Goal: Information Seeking & Learning: Find specific fact

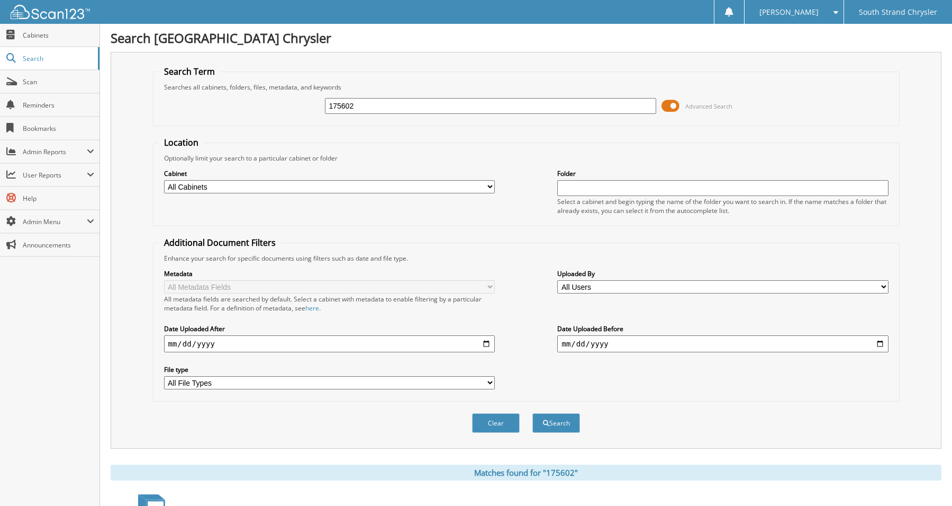
drag, startPoint x: 363, startPoint y: 107, endPoint x: 321, endPoint y: 107, distance: 42.3
click at [321, 107] on div "175602 Advanced Search" at bounding box center [526, 106] width 735 height 29
type input "173848"
click at [533, 413] on button "Search" at bounding box center [557, 423] width 48 height 20
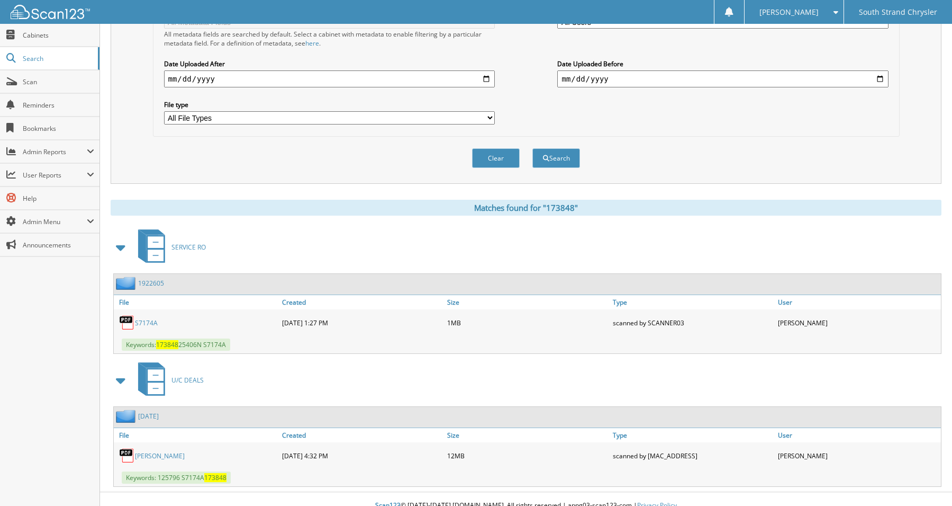
scroll to position [278, 0]
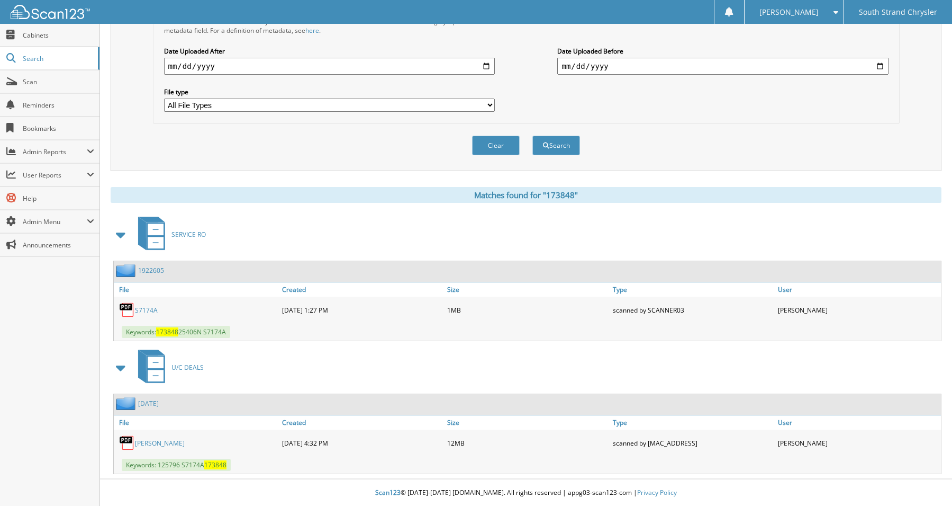
click at [167, 440] on link "HARRY LEE LYLES" at bounding box center [160, 442] width 50 height 9
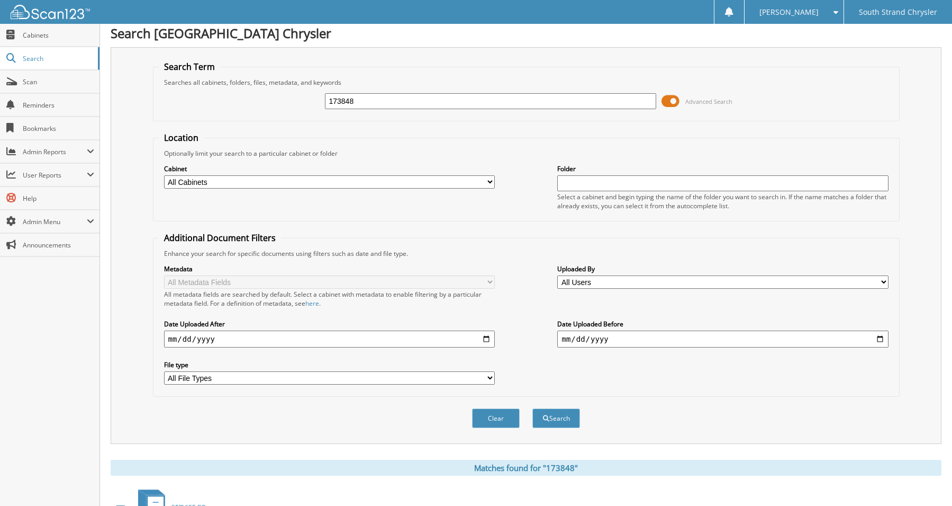
scroll to position [0, 0]
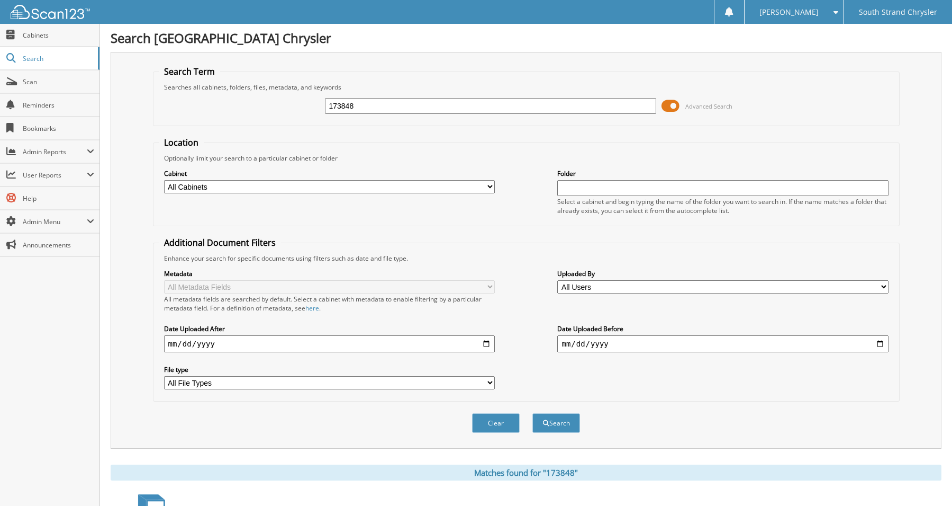
drag, startPoint x: 371, startPoint y: 107, endPoint x: 314, endPoint y: 107, distance: 56.6
click at [314, 107] on div "173848 Advanced Search" at bounding box center [526, 106] width 735 height 29
type input "e06697"
click at [533, 413] on button "Search" at bounding box center [557, 423] width 48 height 20
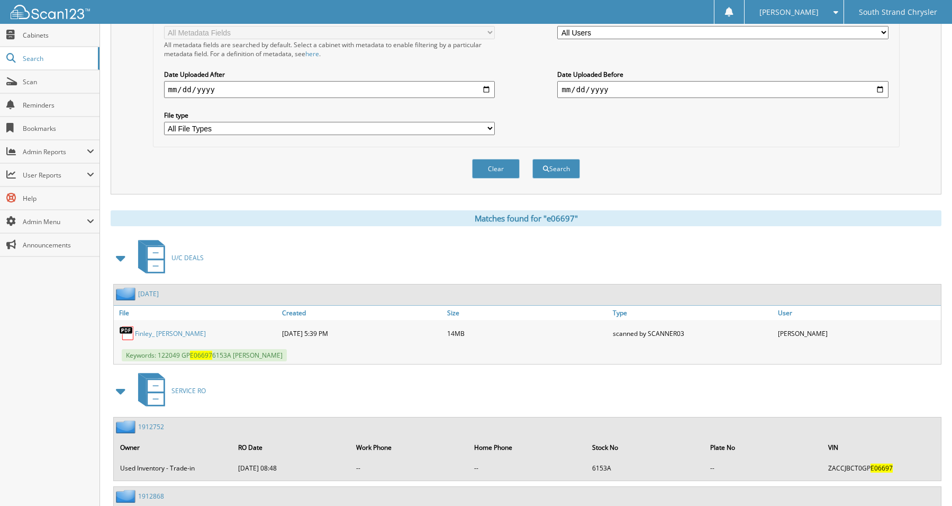
scroll to position [371, 0]
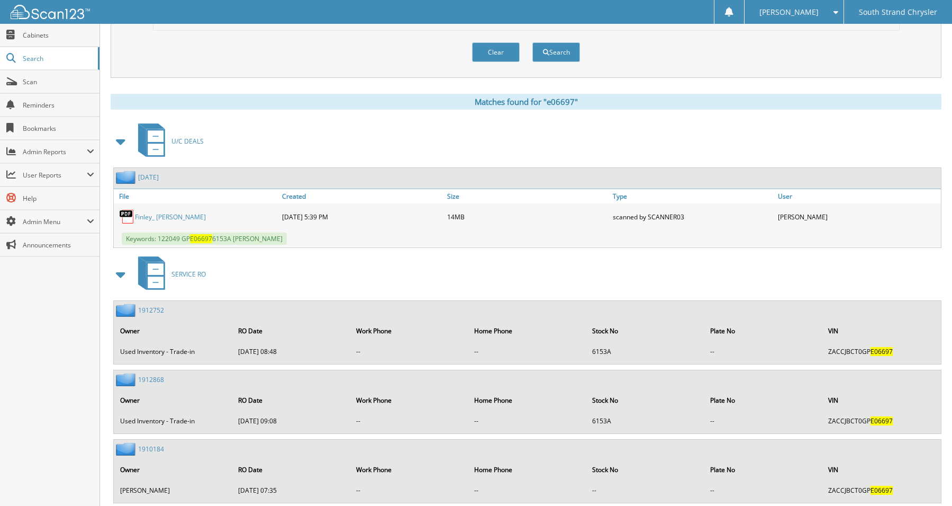
click at [167, 218] on link "Finley_ Gerard B." at bounding box center [170, 216] width 71 height 9
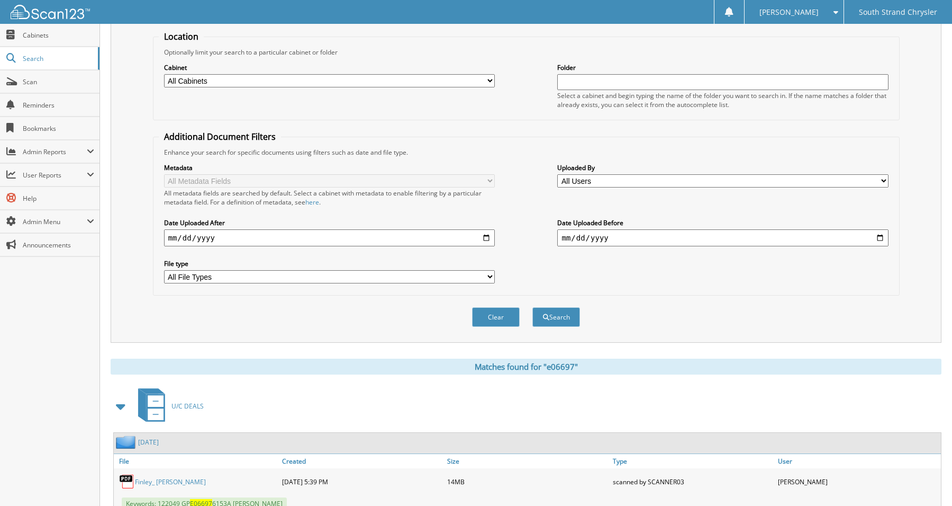
scroll to position [0, 0]
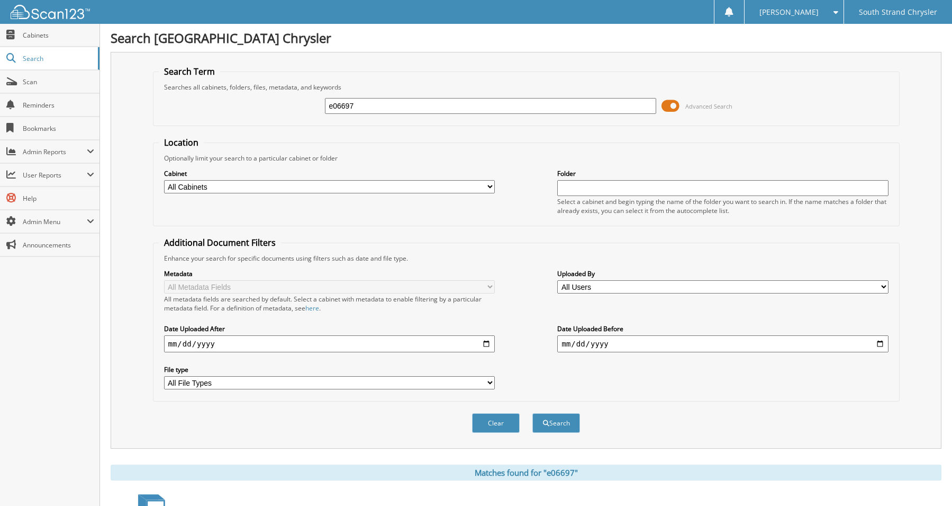
drag, startPoint x: 356, startPoint y: 100, endPoint x: 303, endPoint y: 105, distance: 53.8
click at [303, 105] on div "e06697 Advanced Search" at bounding box center [526, 106] width 735 height 29
type input "228624"
click at [533, 413] on button "Search" at bounding box center [557, 423] width 48 height 20
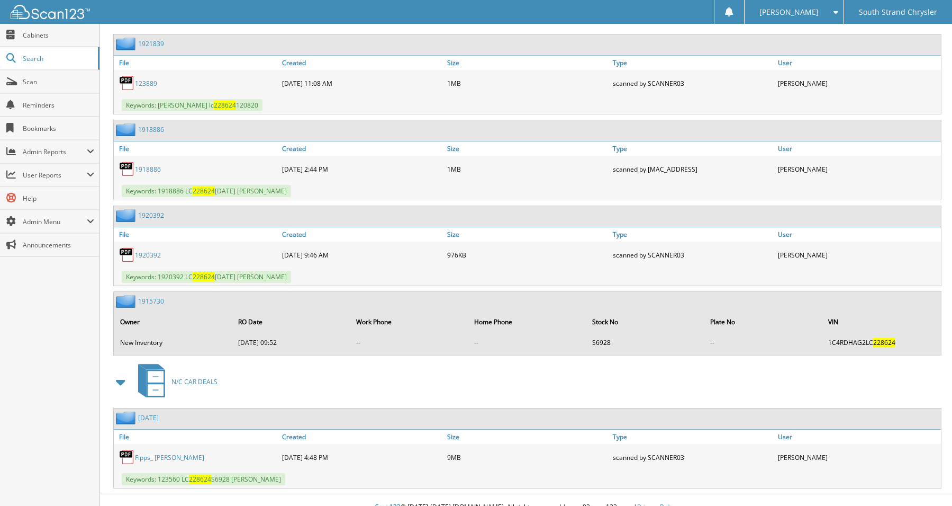
scroll to position [519, 0]
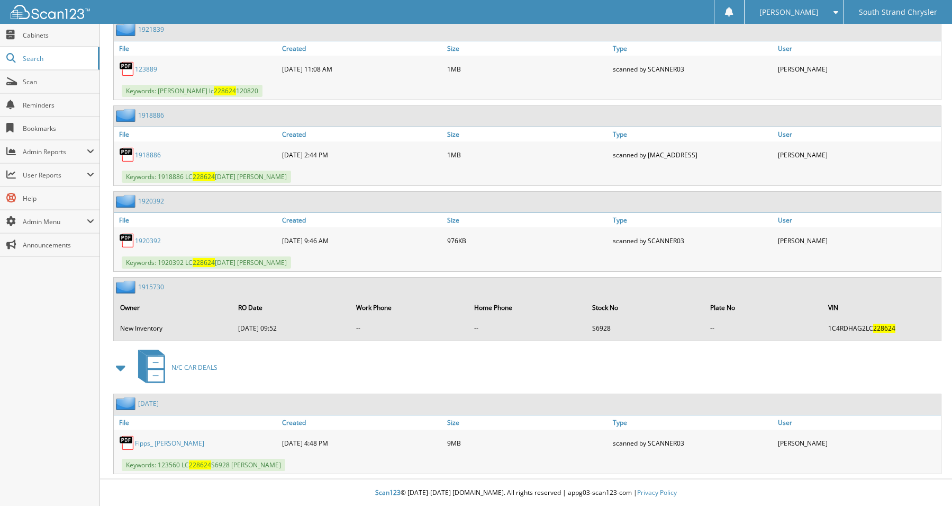
click at [157, 444] on link "Fipps_ Aaron D." at bounding box center [169, 442] width 69 height 9
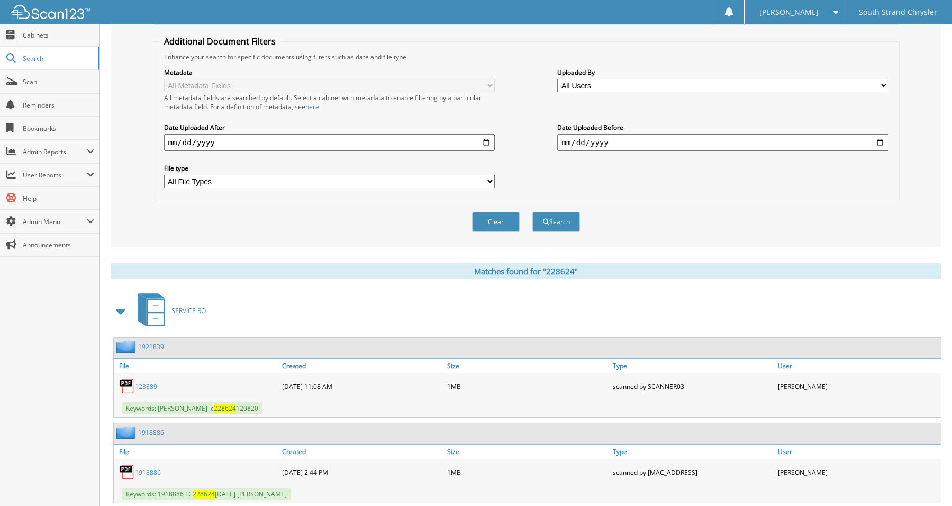
scroll to position [0, 0]
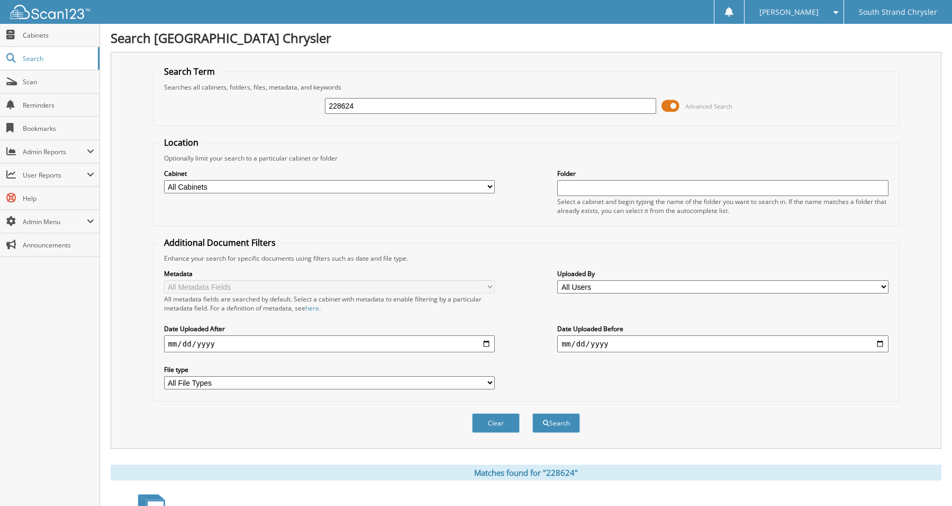
drag, startPoint x: 366, startPoint y: 106, endPoint x: 293, endPoint y: 109, distance: 73.1
click at [293, 109] on div "228624 Advanced Search" at bounding box center [526, 106] width 735 height 29
type input "020714"
click at [533, 413] on button "Search" at bounding box center [557, 423] width 48 height 20
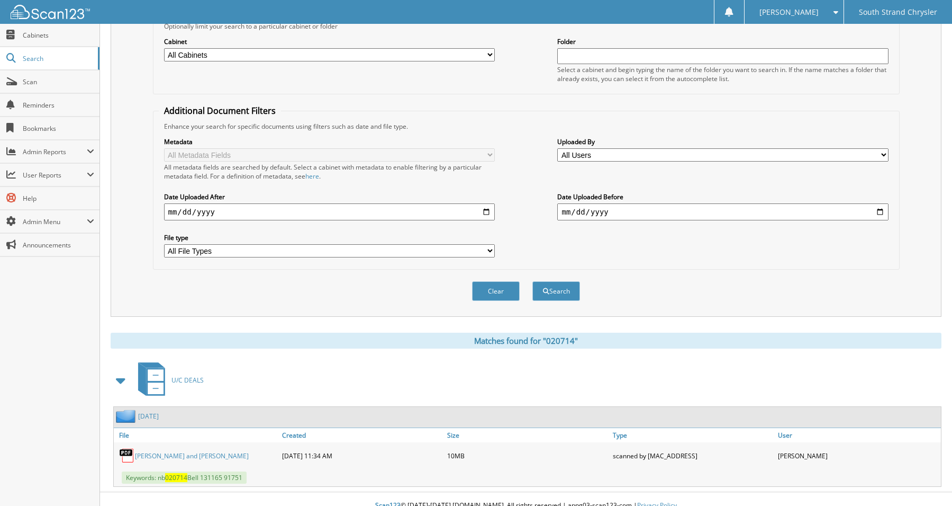
scroll to position [145, 0]
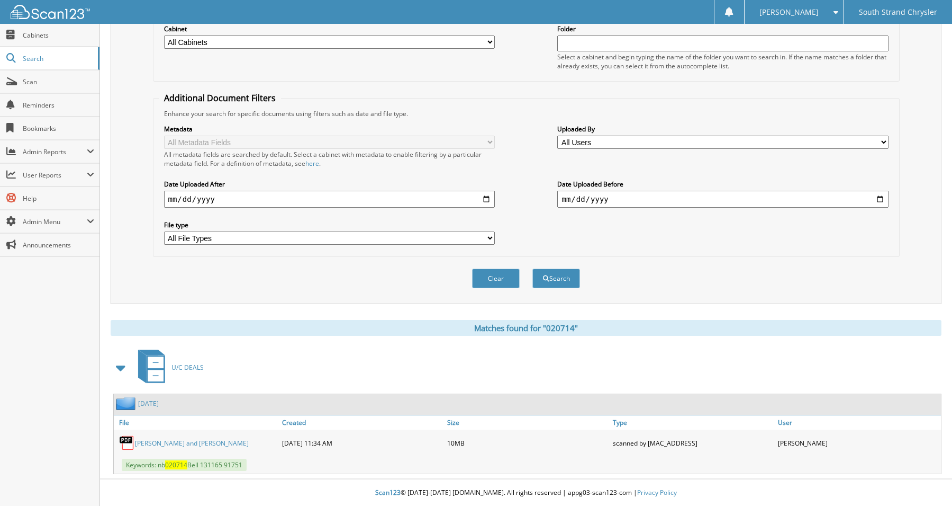
click at [166, 440] on link "William and Anne Bell" at bounding box center [192, 442] width 114 height 9
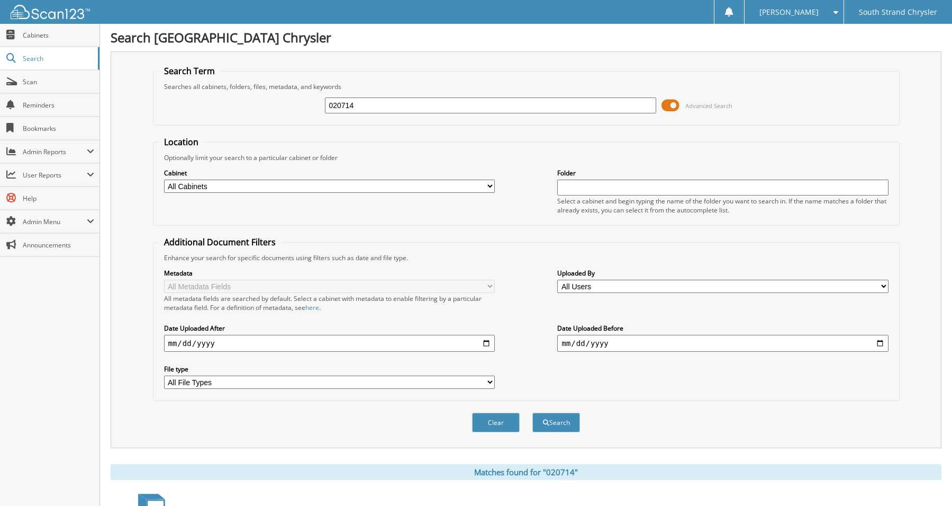
scroll to position [0, 0]
drag, startPoint x: 342, startPoint y: 104, endPoint x: 321, endPoint y: 104, distance: 21.2
click at [321, 104] on div "020714 Advanced Search" at bounding box center [526, 106] width 735 height 29
type input "303215"
click at [533, 413] on button "Search" at bounding box center [557, 423] width 48 height 20
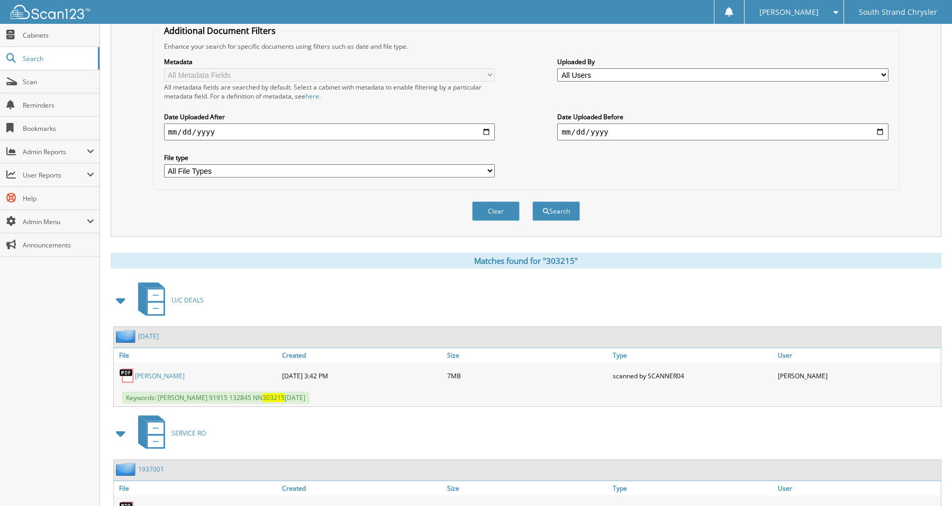
scroll to position [278, 0]
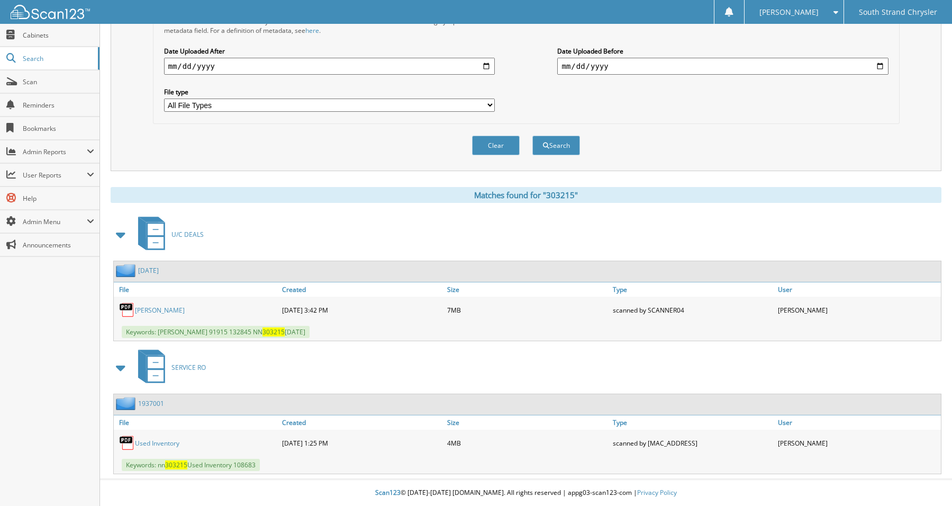
click at [164, 311] on link "[PERSON_NAME]" at bounding box center [160, 309] width 50 height 9
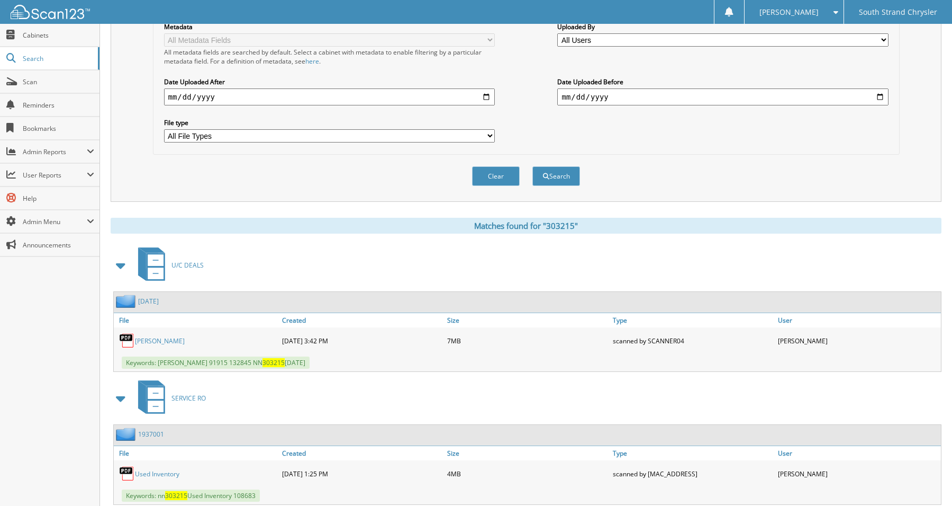
scroll to position [13, 0]
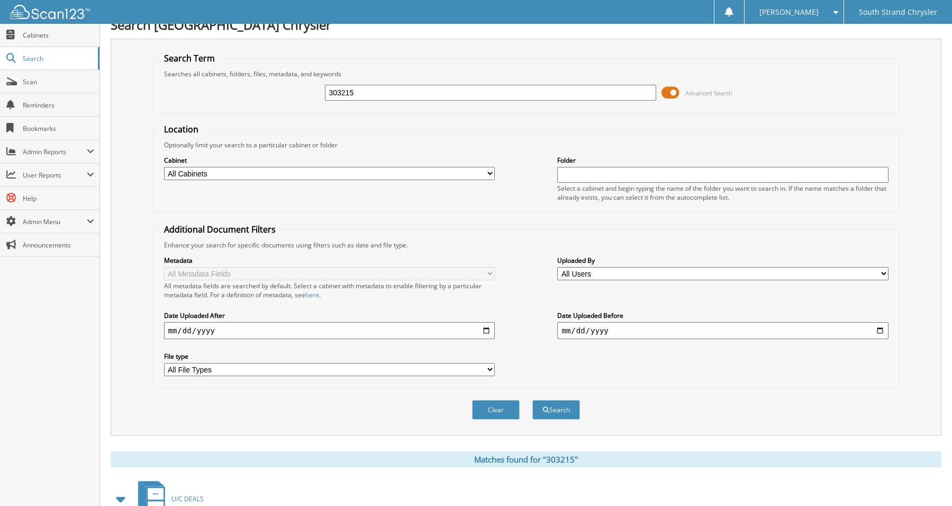
drag, startPoint x: 382, startPoint y: 94, endPoint x: 296, endPoint y: 93, distance: 85.8
click at [296, 93] on div "303215 Advanced Search" at bounding box center [526, 92] width 735 height 29
type input "912866"
click at [533, 400] on button "Search" at bounding box center [557, 410] width 48 height 20
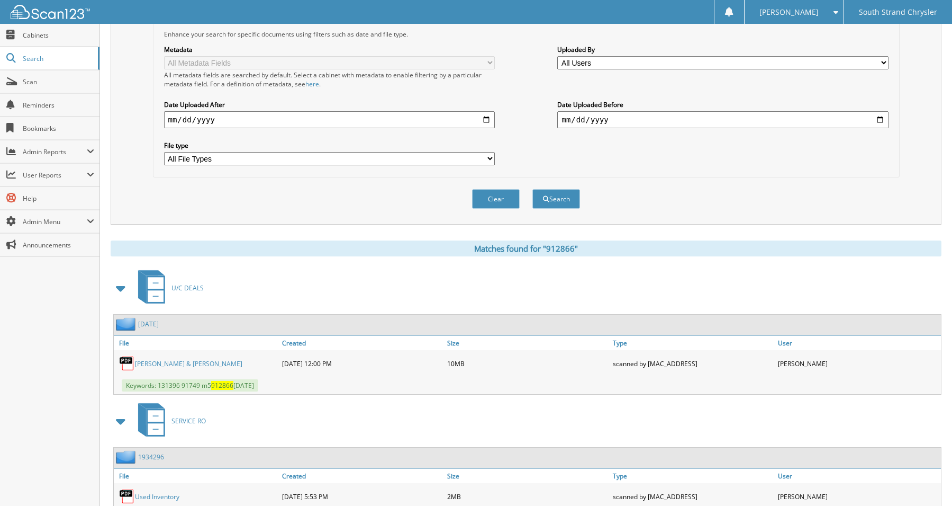
scroll to position [346, 0]
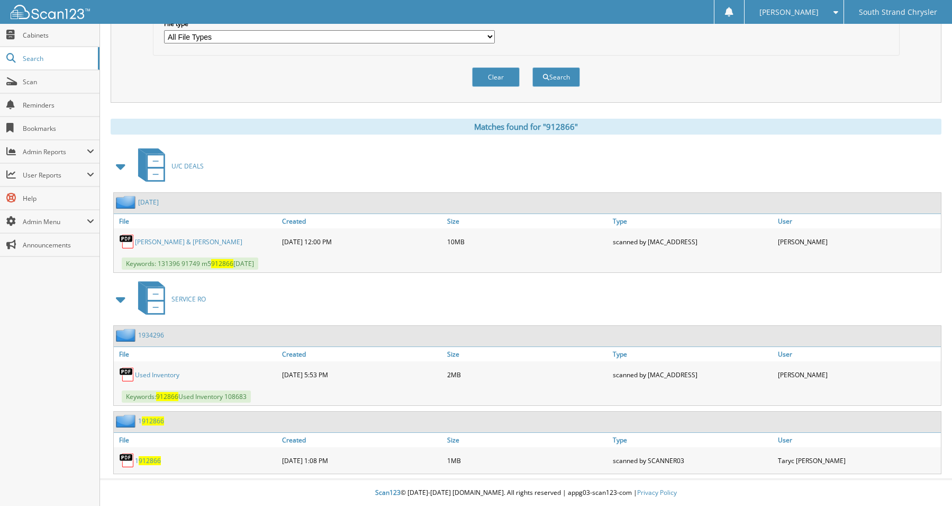
click at [164, 240] on link "[PERSON_NAME] & [PERSON_NAME]" at bounding box center [188, 241] width 107 height 9
